Goal: Find specific page/section: Find specific page/section

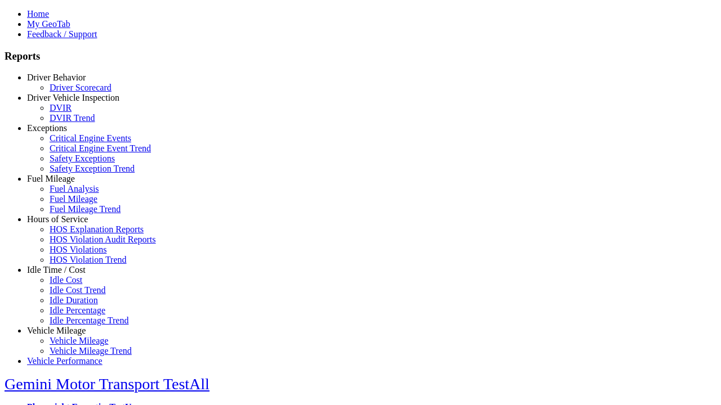
click at [65, 133] on link "Exceptions" at bounding box center [47, 128] width 40 height 10
click at [73, 173] on link "Safety Exception Trend" at bounding box center [92, 169] width 85 height 10
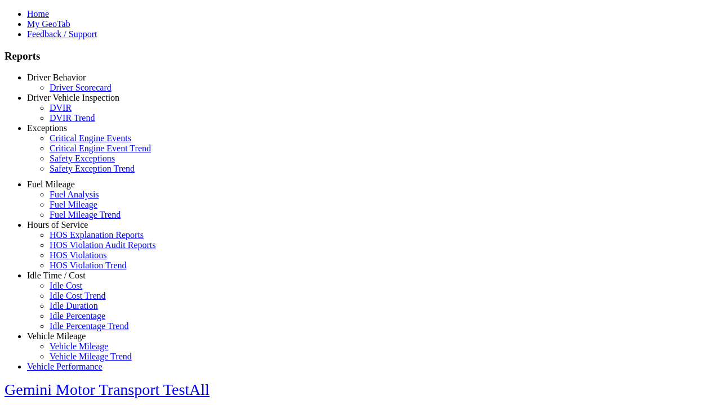
select select "**********"
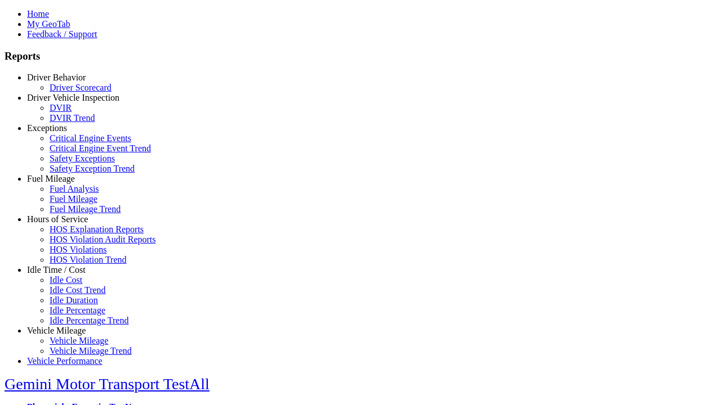
type input "**********"
